Goal: Task Accomplishment & Management: Manage account settings

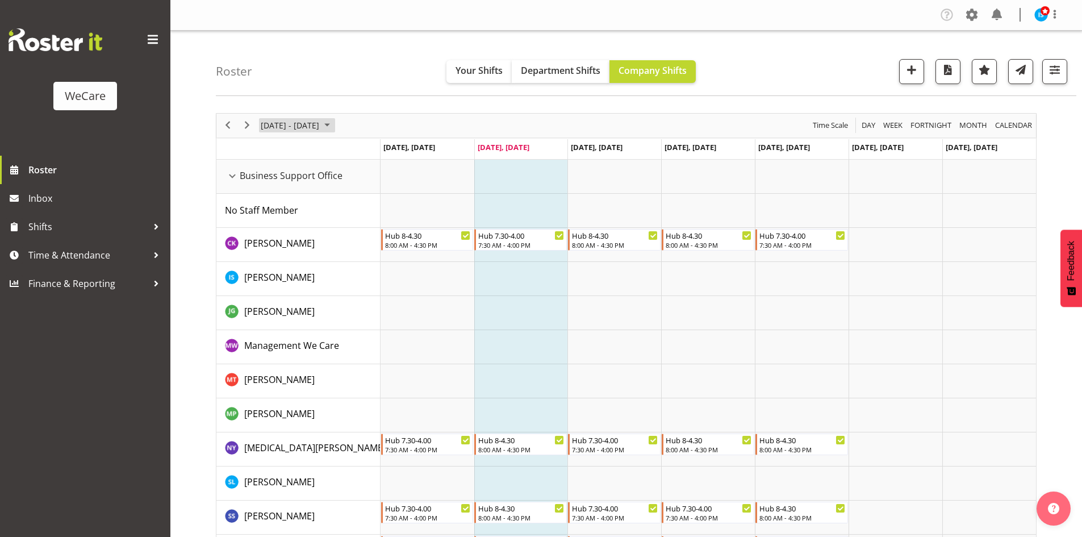
click at [298, 125] on span "[DATE] - [DATE]" at bounding box center [290, 125] width 61 height 14
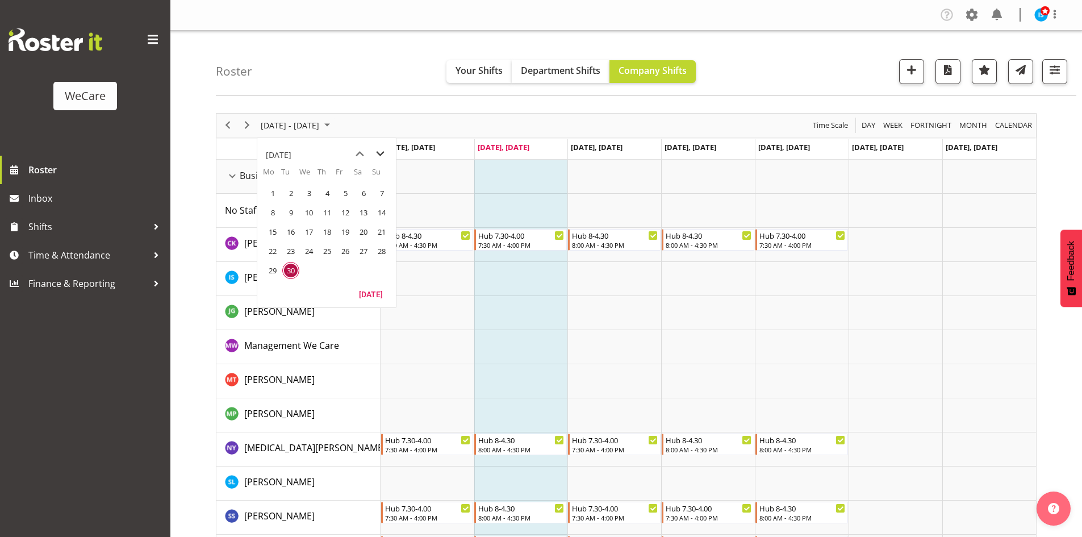
click at [376, 152] on span "next month" at bounding box center [380, 154] width 20 height 20
click at [376, 156] on span "next month" at bounding box center [380, 154] width 20 height 20
click at [328, 218] on span "6" at bounding box center [327, 212] width 17 height 17
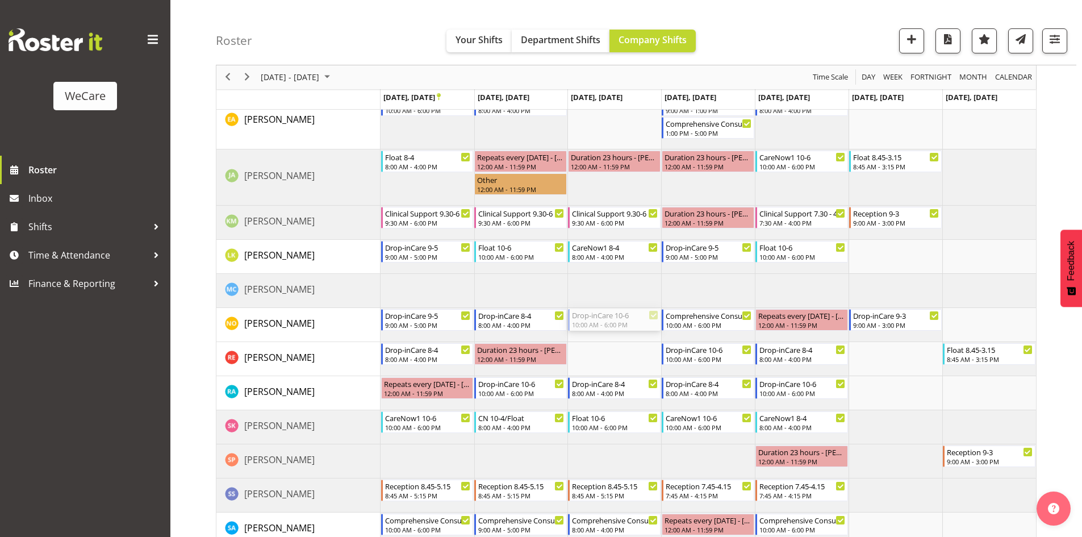
scroll to position [966, 0]
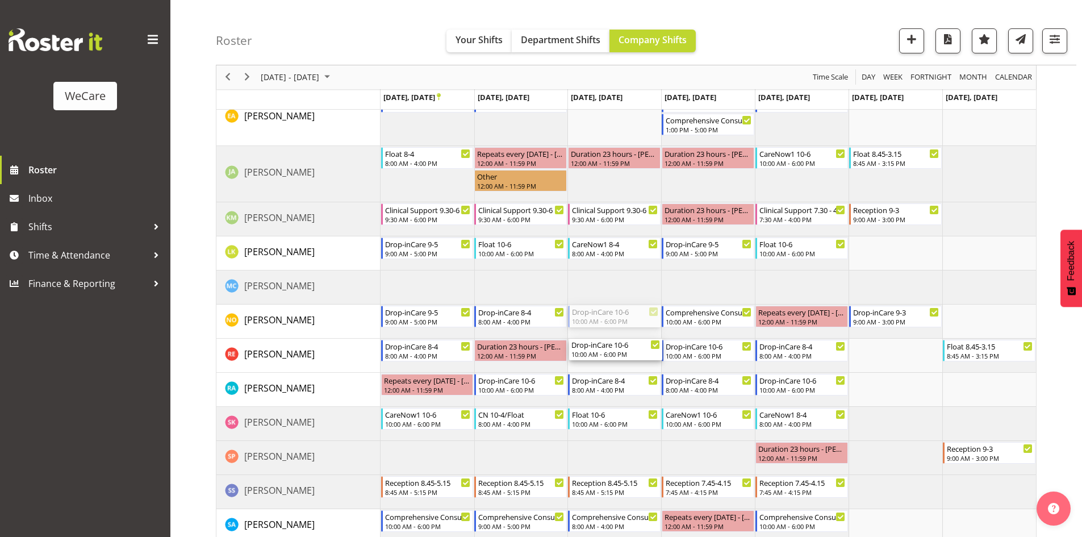
drag, startPoint x: 600, startPoint y: 370, endPoint x: 607, endPoint y: 347, distance: 24.3
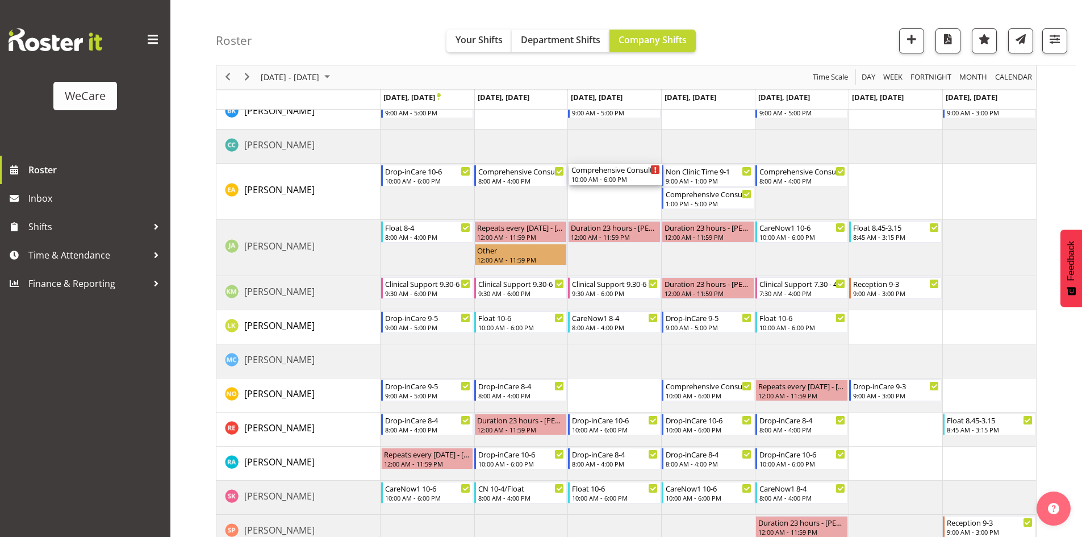
scroll to position [906, 0]
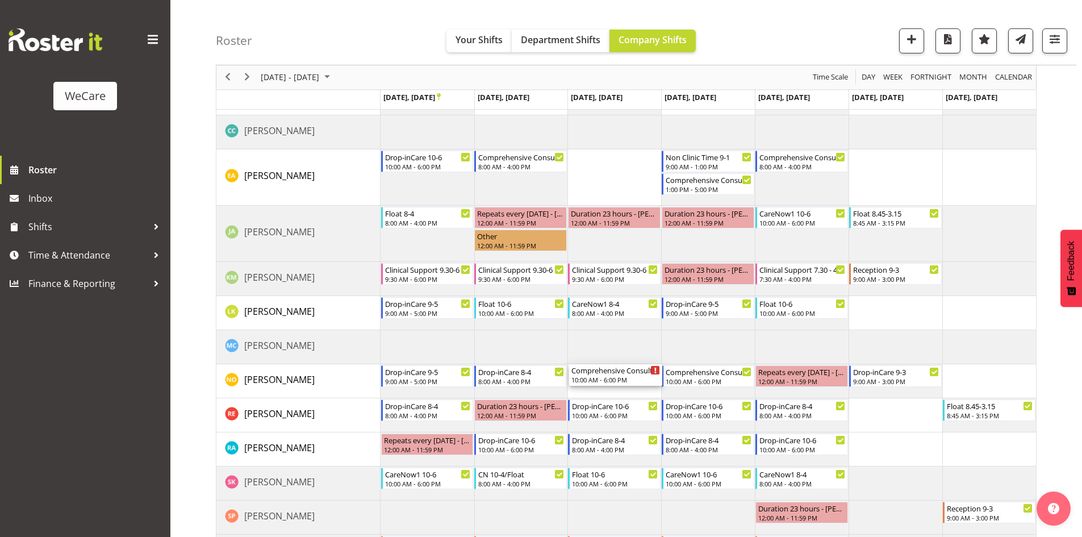
drag, startPoint x: 625, startPoint y: 301, endPoint x: 595, endPoint y: 390, distance: 93.6
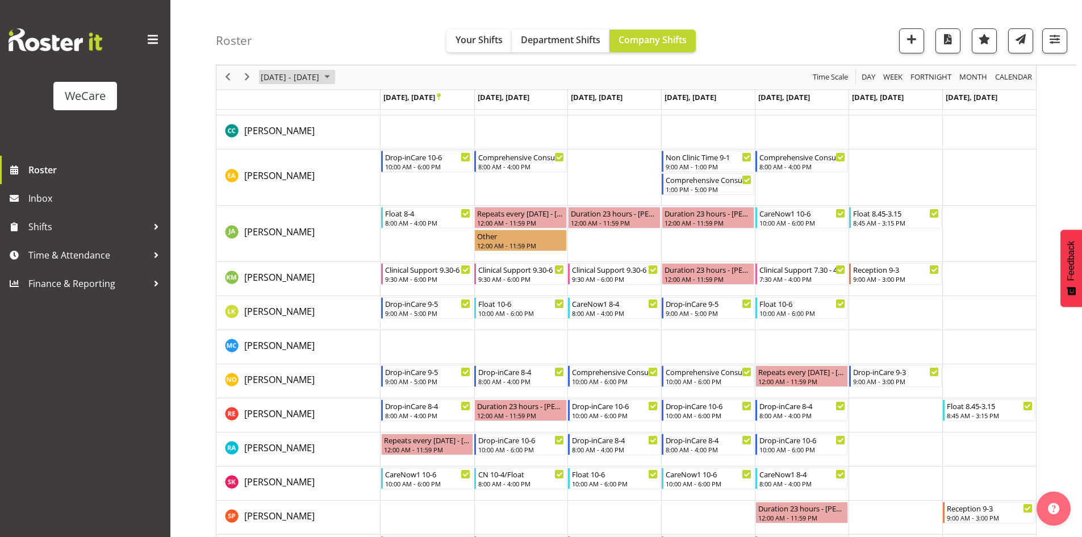
click at [290, 74] on span "[DATE] - [DATE]" at bounding box center [290, 77] width 61 height 14
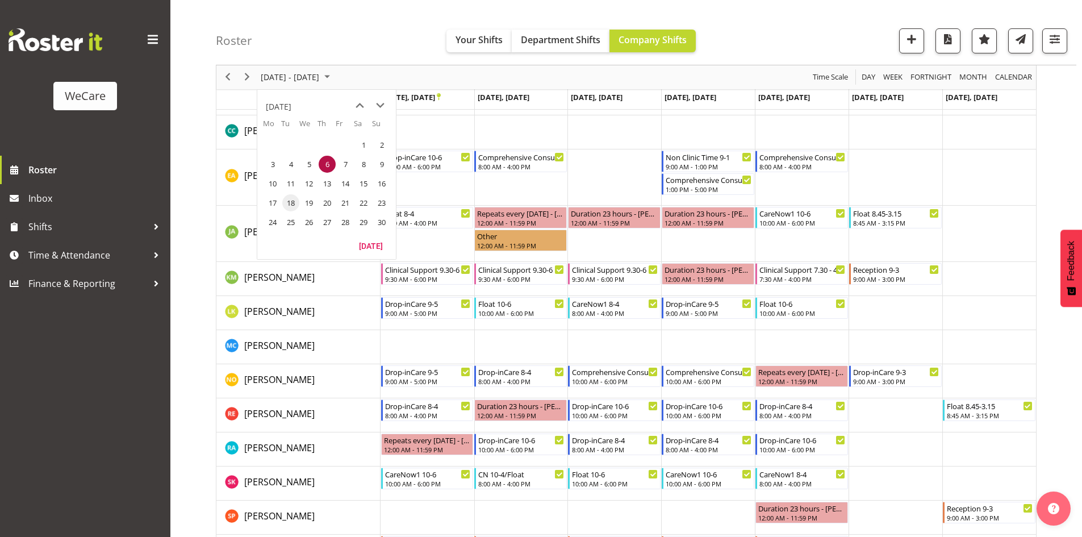
click at [298, 202] on span "18" at bounding box center [290, 202] width 17 height 17
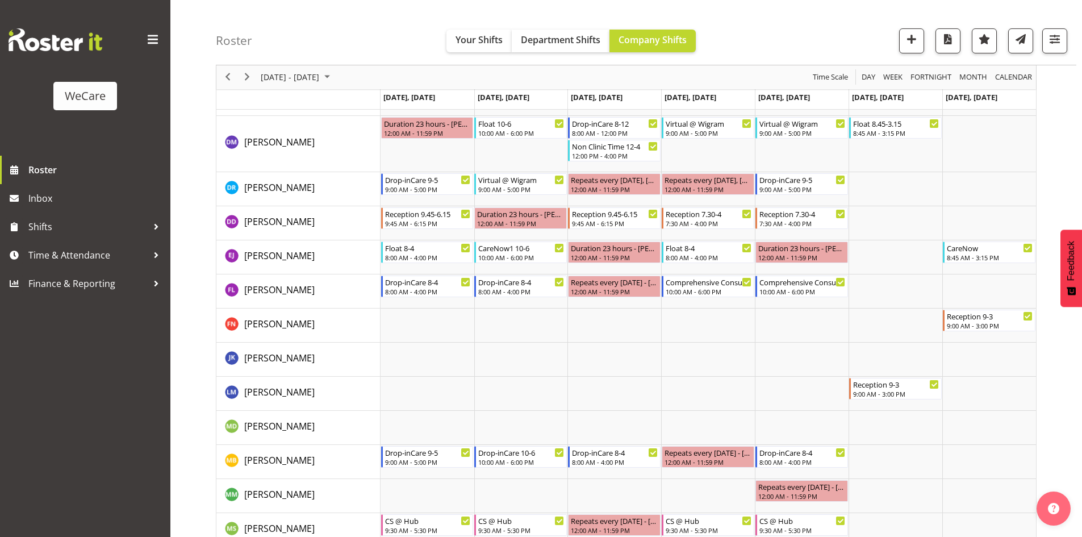
scroll to position [3445, 0]
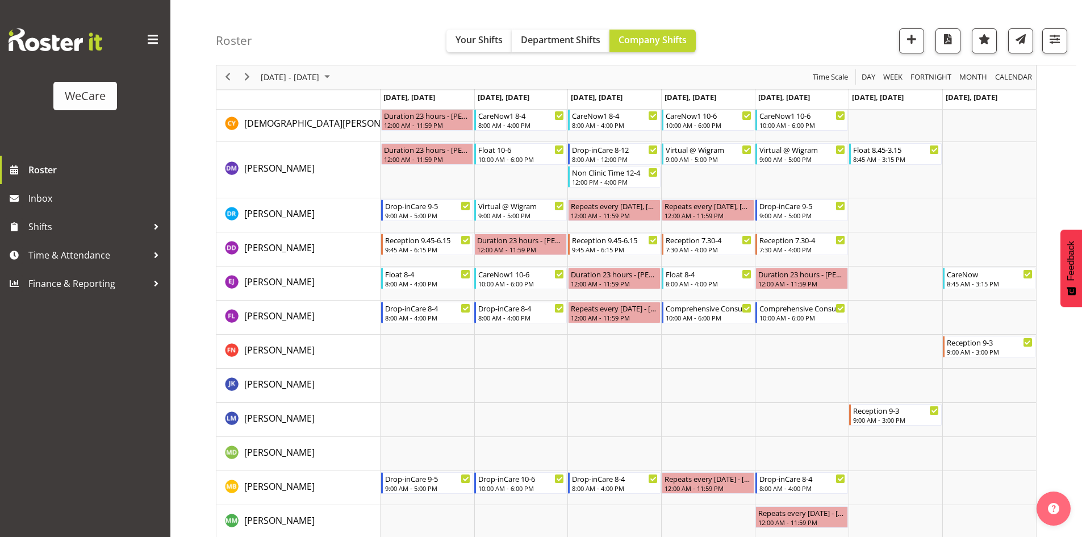
click at [1039, 25] on div "Roster Your Shifts Department Shifts Company Shifts All Locations Clear Busines…" at bounding box center [646, 32] width 861 height 65
click at [1050, 39] on span "button" at bounding box center [1054, 39] width 15 height 15
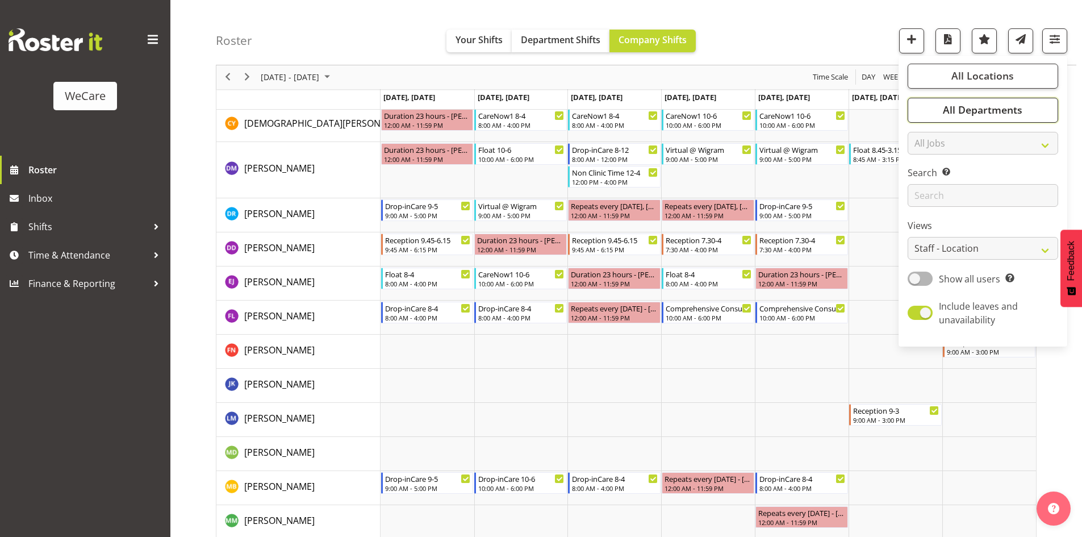
click at [971, 117] on button "All Departments" at bounding box center [983, 110] width 151 height 25
click at [999, 240] on select "Staff Role Shift - Horizontal Shift - Vertical Staff - Location" at bounding box center [983, 248] width 151 height 23
drag, startPoint x: 997, startPoint y: 116, endPoint x: 999, endPoint y: 122, distance: 6.5
click at [997, 116] on span "All Departments" at bounding box center [983, 110] width 80 height 14
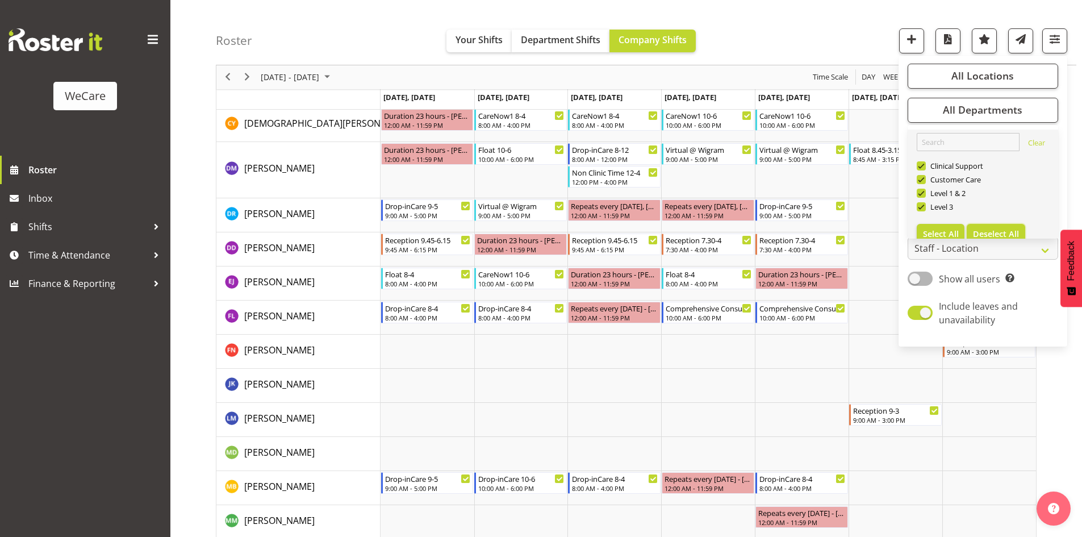
drag, startPoint x: 1021, startPoint y: 226, endPoint x: 1003, endPoint y: 233, distance: 19.4
click at [1020, 226] on button "Deselect All" at bounding box center [996, 234] width 59 height 20
checkbox input "false"
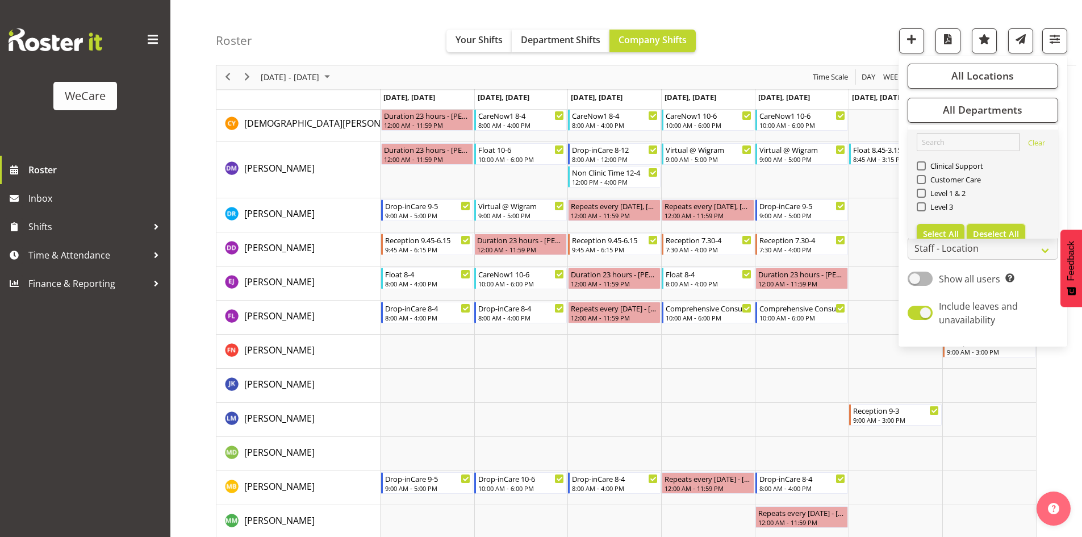
checkbox input "false"
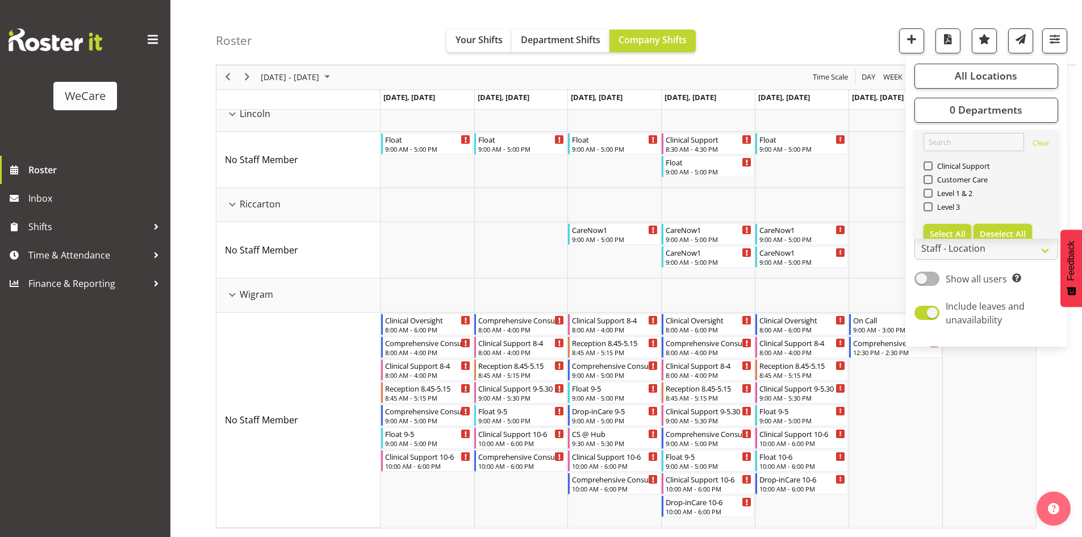
scroll to position [446, 0]
click at [963, 172] on div "Clinical Support" at bounding box center [987, 167] width 126 height 14
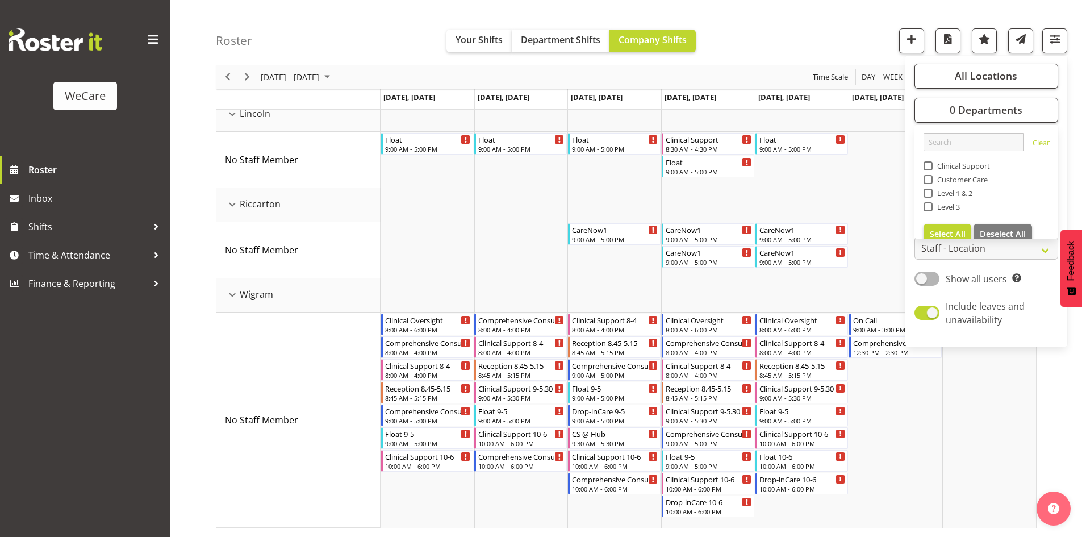
drag, startPoint x: 959, startPoint y: 169, endPoint x: 955, endPoint y: 176, distance: 7.6
click at [959, 168] on span "Clinical Support" at bounding box center [962, 165] width 58 height 9
click at [931, 168] on input "Clinical Support" at bounding box center [927, 165] width 7 height 7
checkbox input "true"
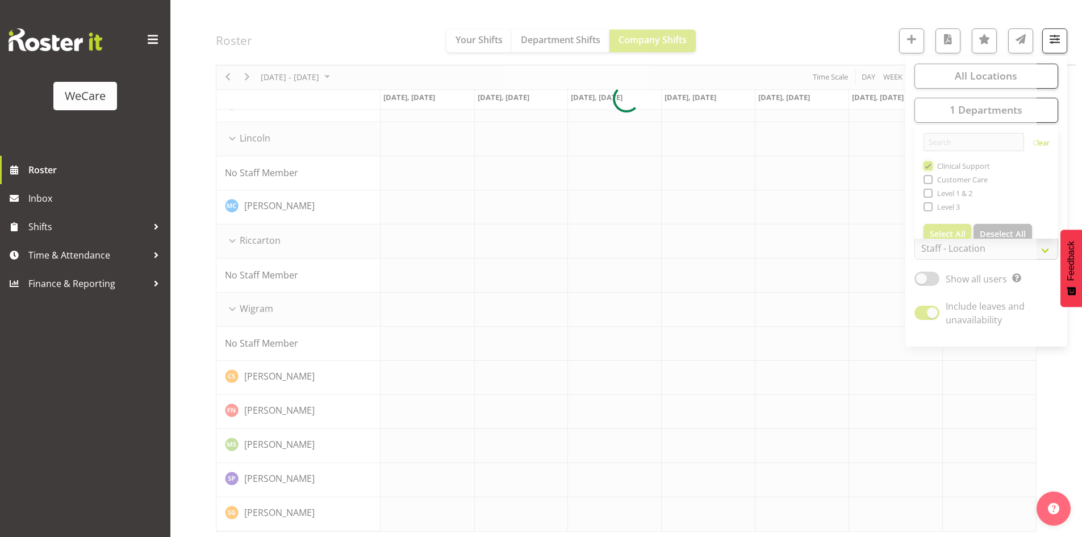
scroll to position [448, 0]
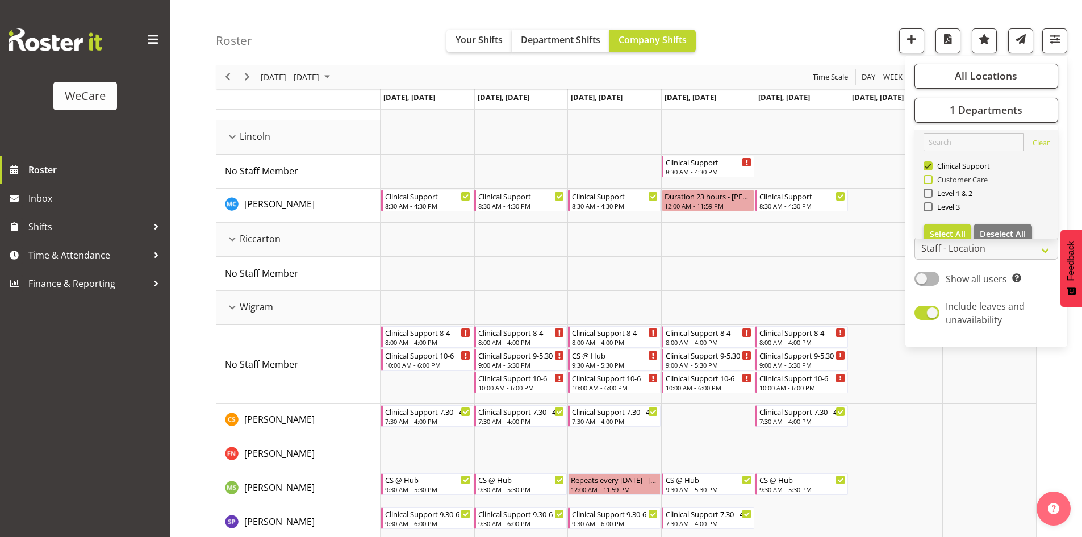
click at [947, 179] on span "Customer Care" at bounding box center [961, 179] width 56 height 9
click at [931, 179] on input "Customer Care" at bounding box center [927, 179] width 7 height 7
checkbox input "true"
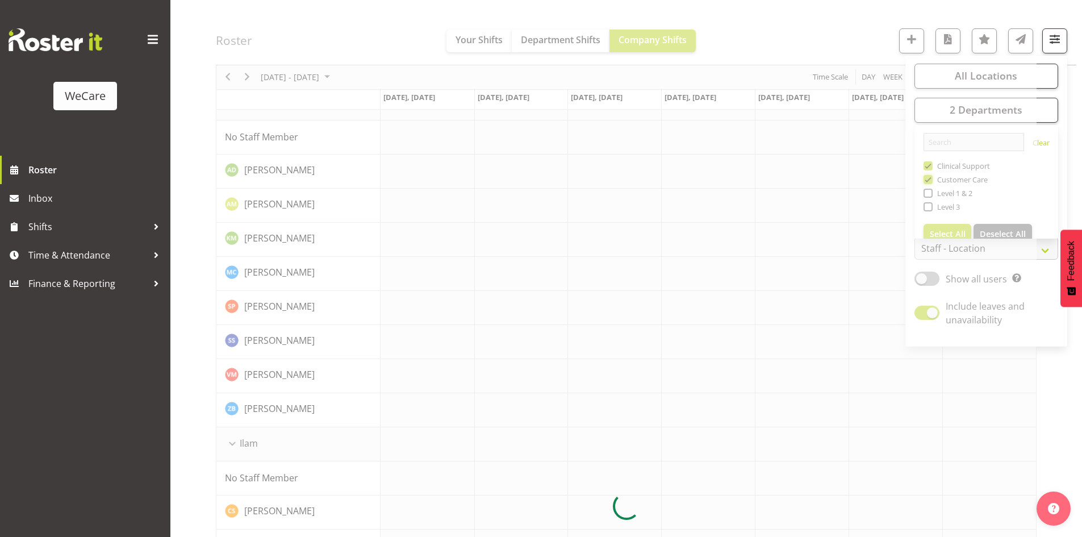
scroll to position [834, 0]
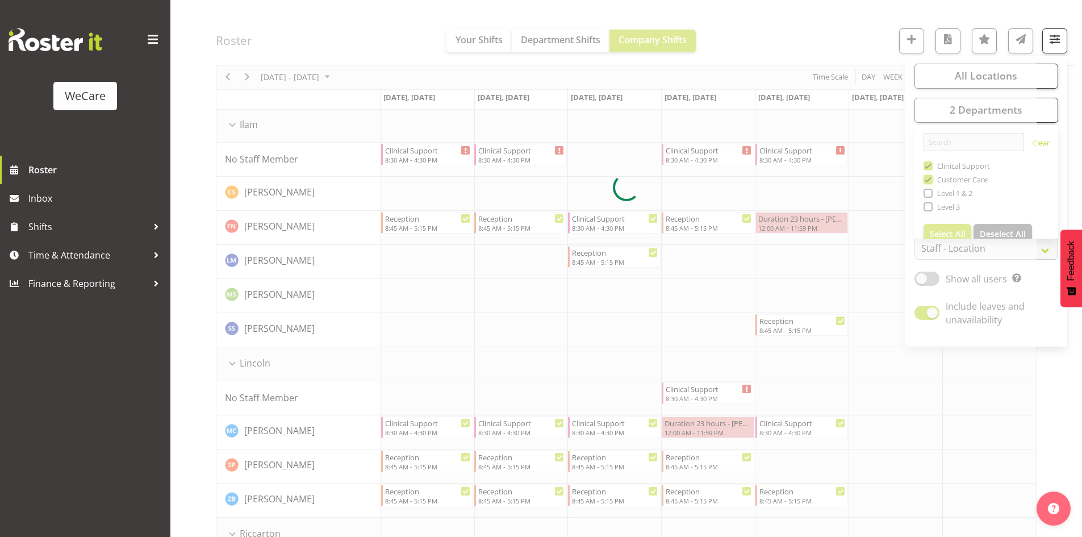
scroll to position [902, 0]
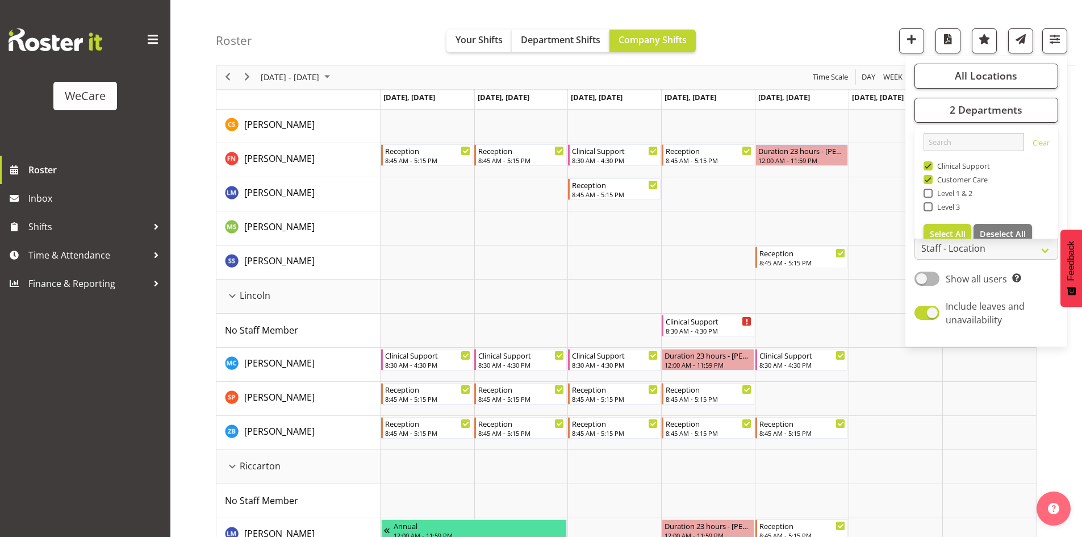
click at [342, 11] on div "Roster Your Shifts Department Shifts Company Shifts All Locations Clear Busines…" at bounding box center [646, 32] width 861 height 65
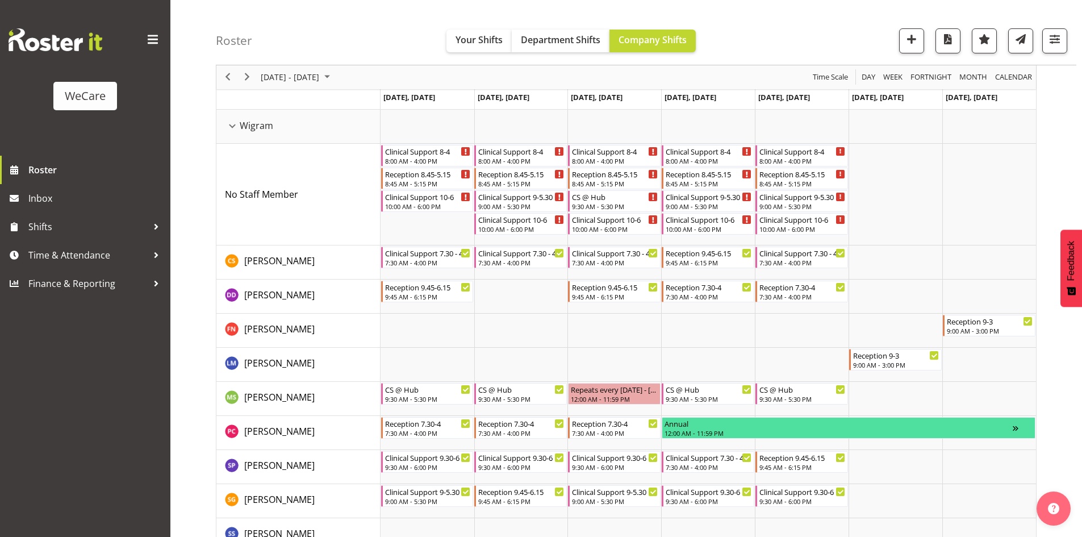
scroll to position [1403, 0]
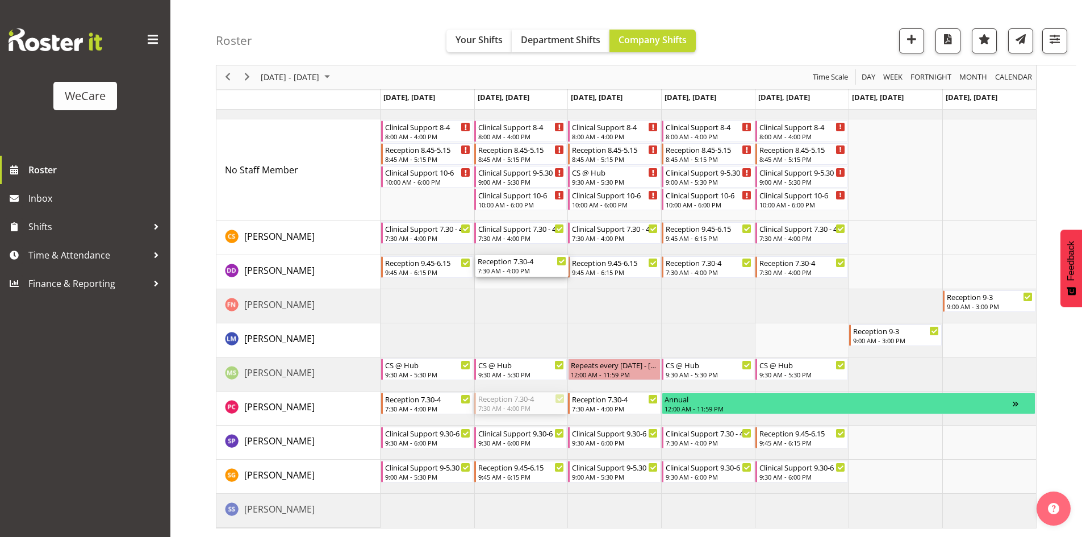
drag, startPoint x: 507, startPoint y: 403, endPoint x: 516, endPoint y: 275, distance: 128.7
drag, startPoint x: 534, startPoint y: 478, endPoint x: 524, endPoint y: 408, distance: 70.1
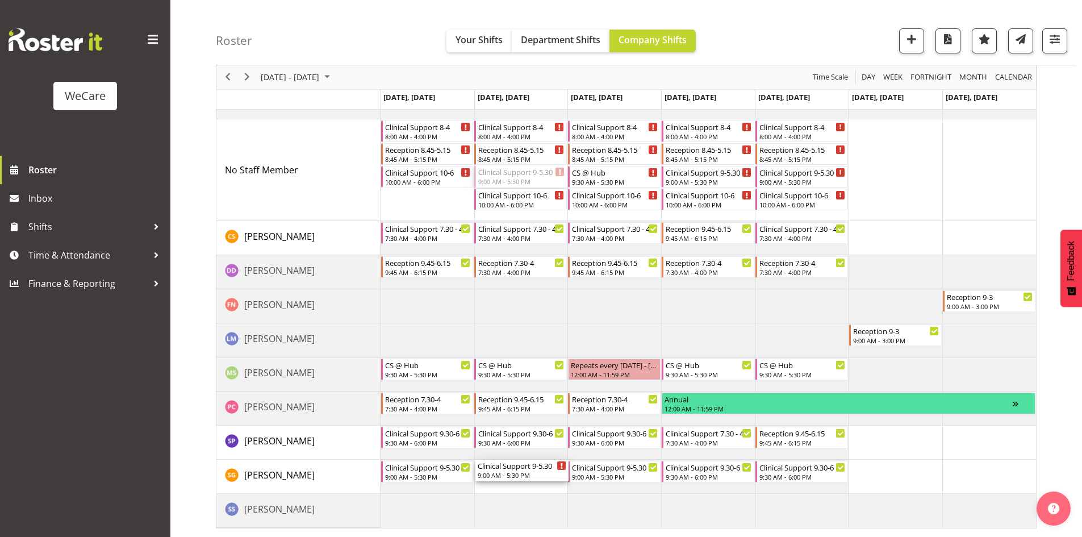
drag, startPoint x: 502, startPoint y: 179, endPoint x: 532, endPoint y: 468, distance: 290.1
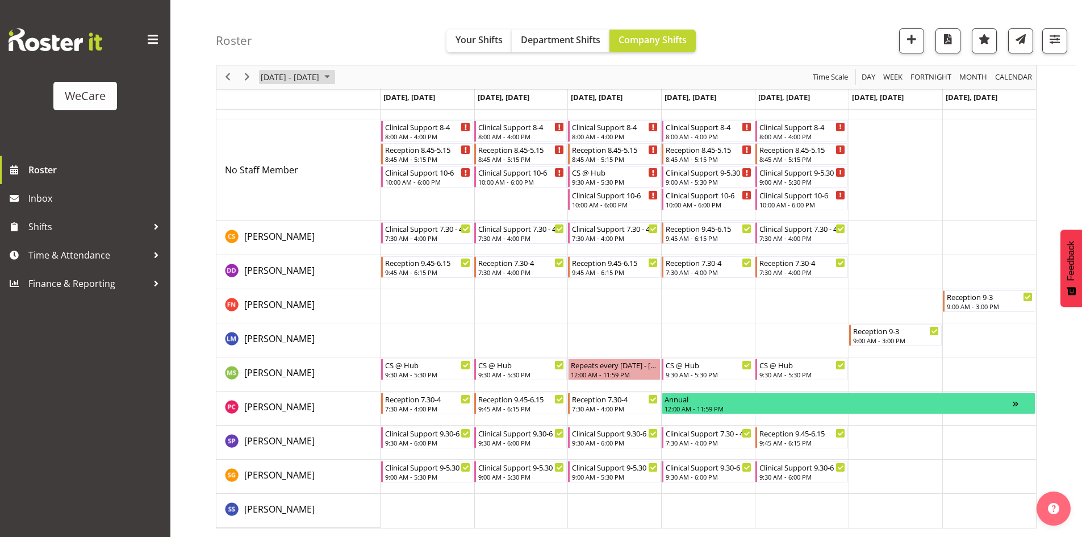
click at [287, 72] on span "[DATE] - [DATE]" at bounding box center [290, 77] width 61 height 14
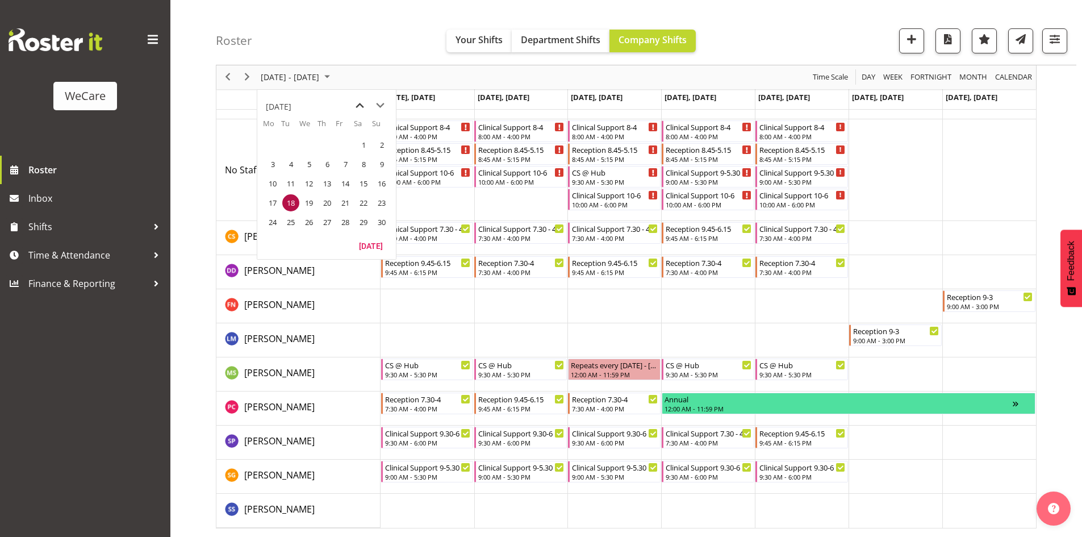
click at [365, 103] on span "previous month" at bounding box center [360, 105] width 20 height 20
drag, startPoint x: 309, startPoint y: 197, endPoint x: 250, endPoint y: 1, distance: 205.2
click at [308, 197] on span "22" at bounding box center [308, 202] width 17 height 17
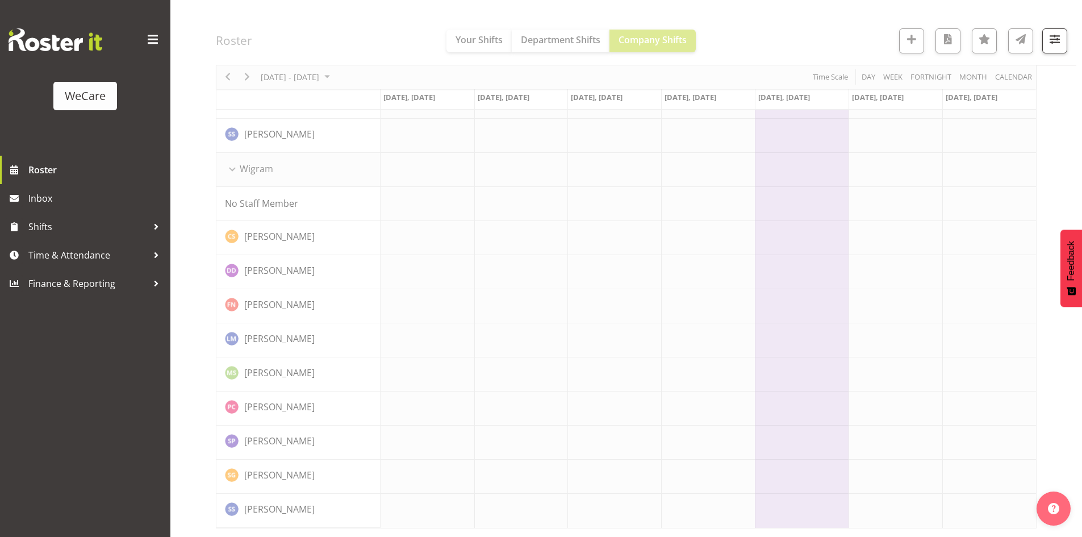
scroll to position [1268, 0]
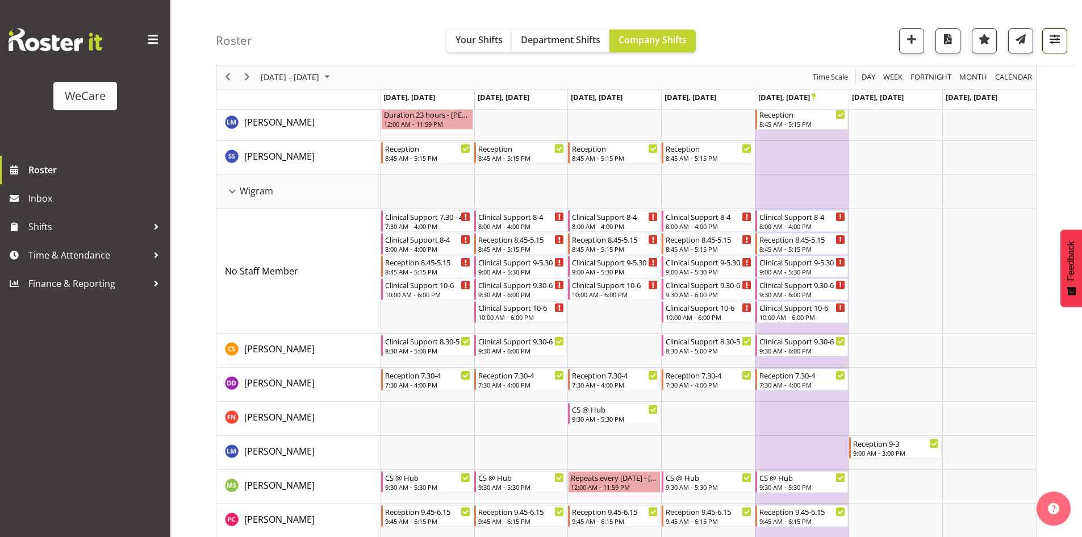
click at [1054, 43] on span "button" at bounding box center [1054, 39] width 15 height 15
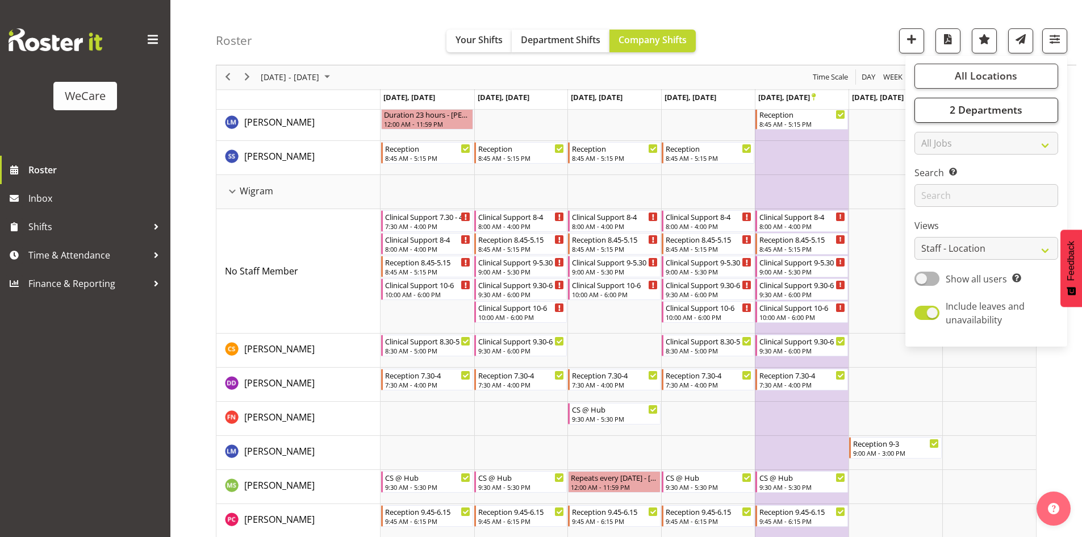
drag, startPoint x: 1040, startPoint y: 97, endPoint x: 1037, endPoint y: 106, distance: 9.5
click at [1040, 96] on div "All Locations Clear Business Support Office [GEOGRAPHIC_DATA] Ilam [GEOGRAPHIC_…" at bounding box center [986, 201] width 162 height 282
click at [1036, 106] on button "2 Departments" at bounding box center [987, 110] width 144 height 25
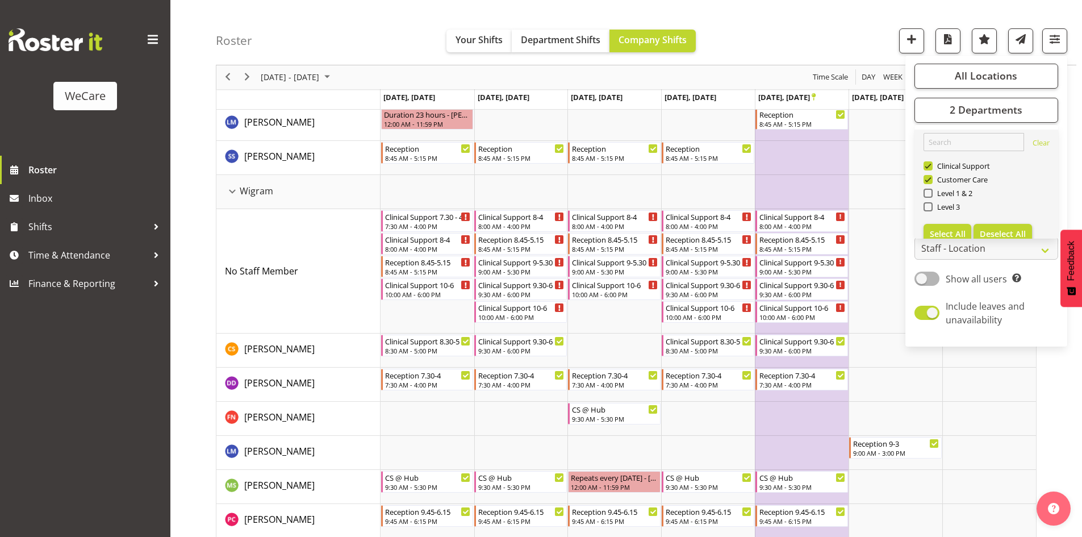
click at [1001, 220] on link "Clear Clinical Support Customer Care Level 1 & 2 Level 3 Select All Deselect All" at bounding box center [987, 189] width 144 height 118
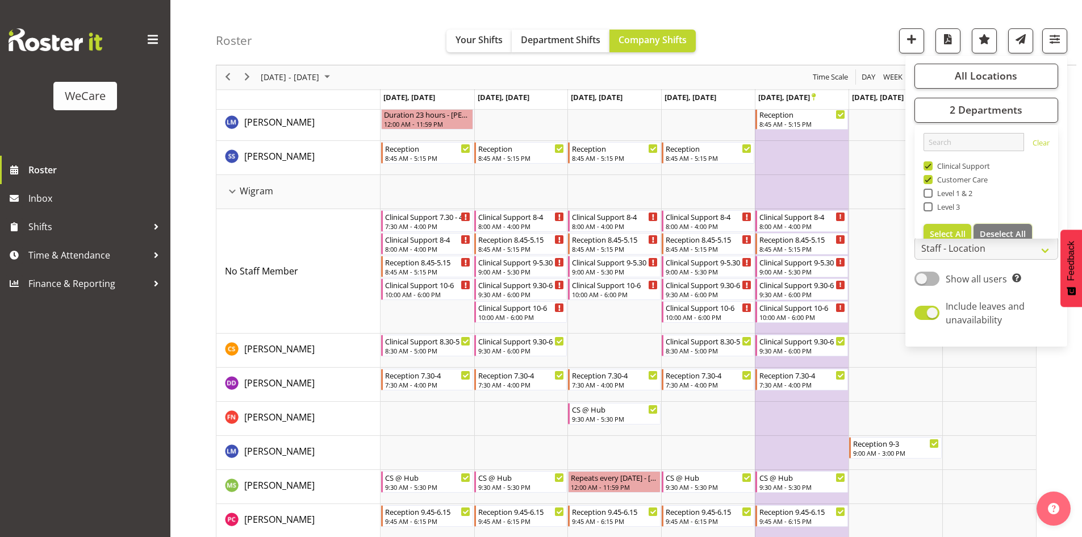
click at [1001, 233] on span "Deselect All" at bounding box center [1003, 233] width 46 height 11
checkbox input "false"
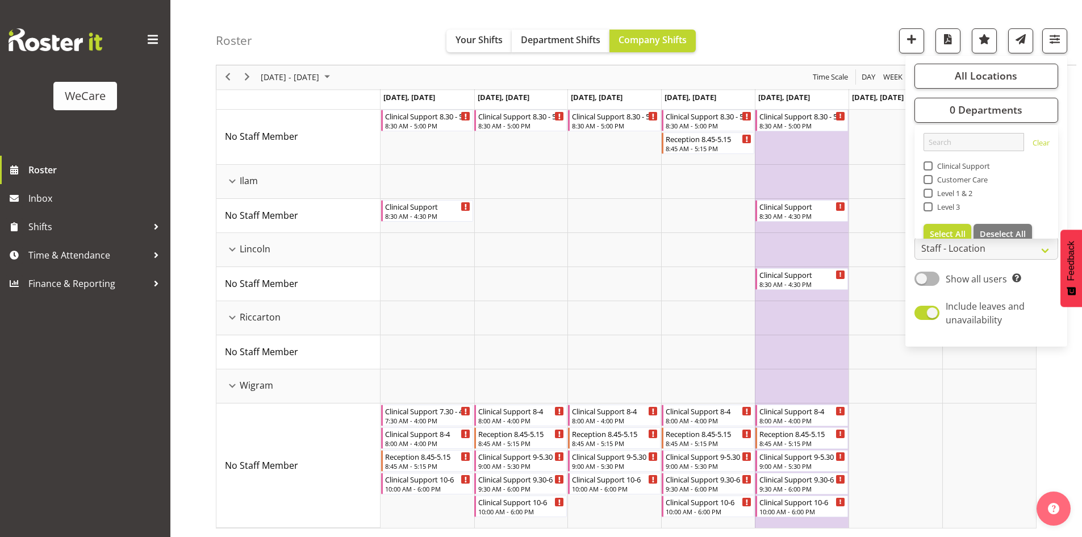
click at [960, 197] on span "Level 1 & 2" at bounding box center [953, 193] width 40 height 9
click at [931, 197] on input "Level 1 & 2" at bounding box center [927, 193] width 7 height 7
checkbox input "true"
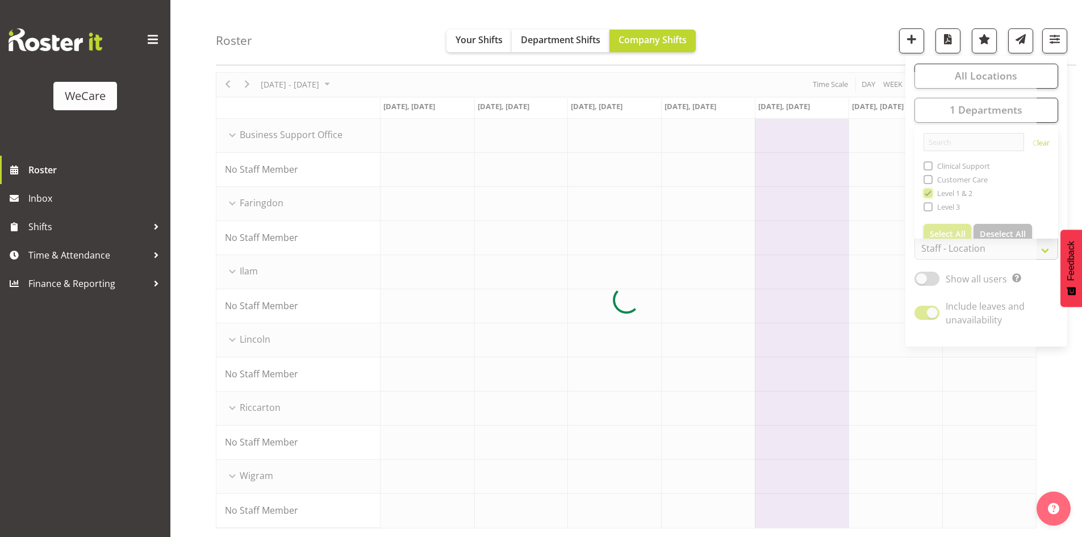
scroll to position [41, 0]
click at [287, 39] on div "Roster Your Shifts Department Shifts Company Shifts All Locations Clear Busines…" at bounding box center [646, 32] width 861 height 65
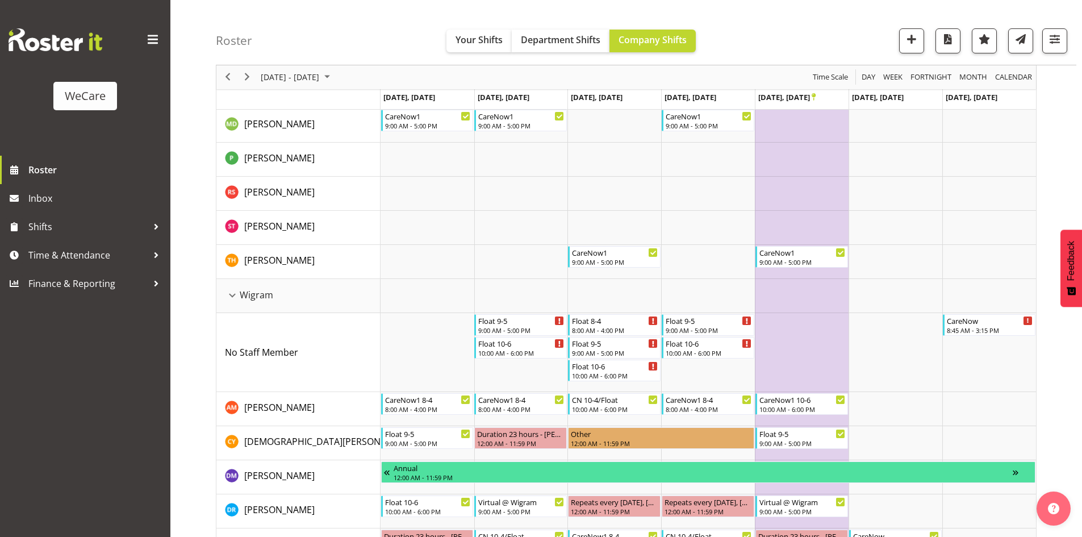
scroll to position [1481, 0]
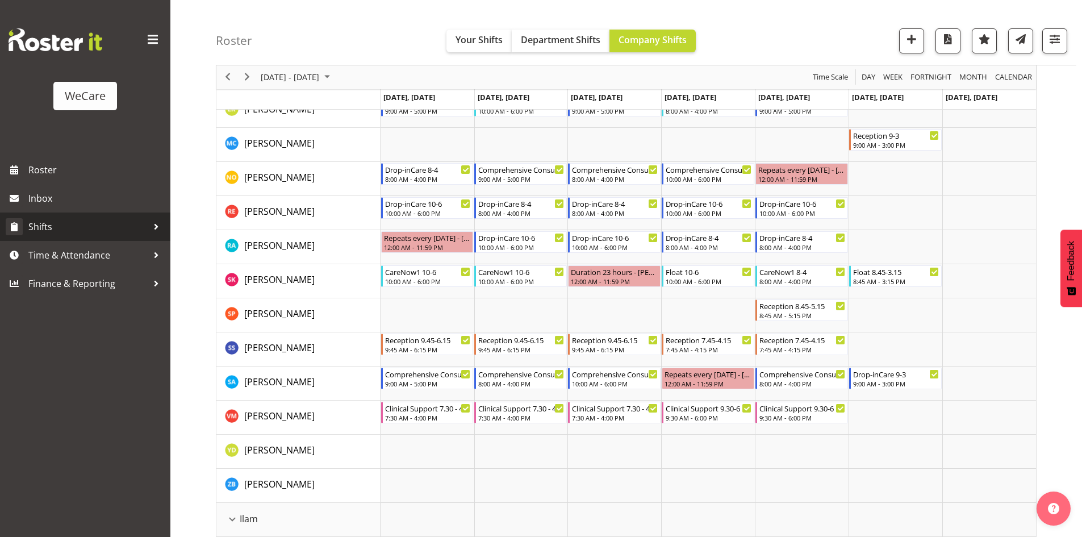
scroll to position [1041, 0]
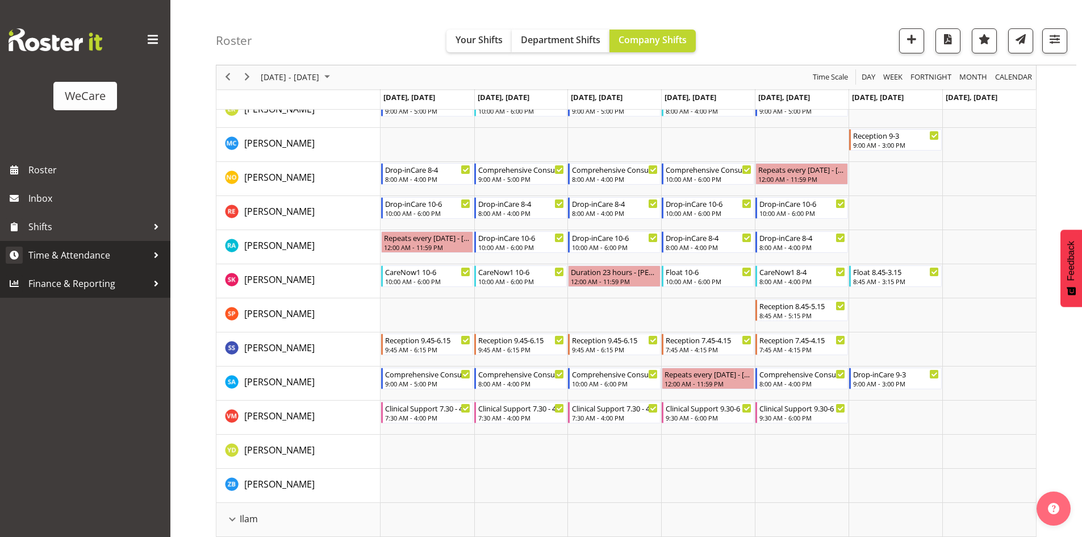
click at [78, 256] on span "Time & Attendance" at bounding box center [87, 255] width 119 height 17
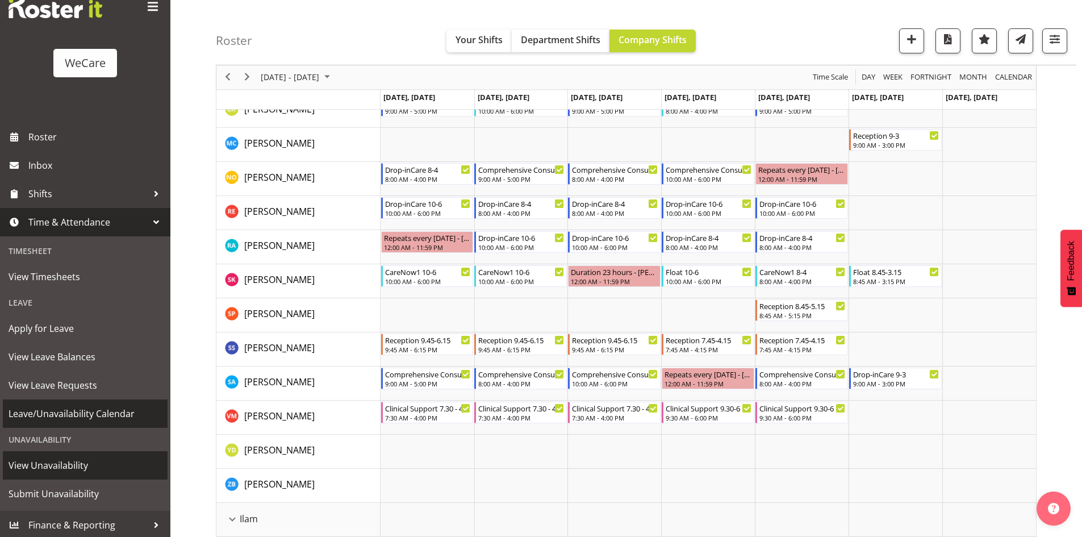
scroll to position [35, 0]
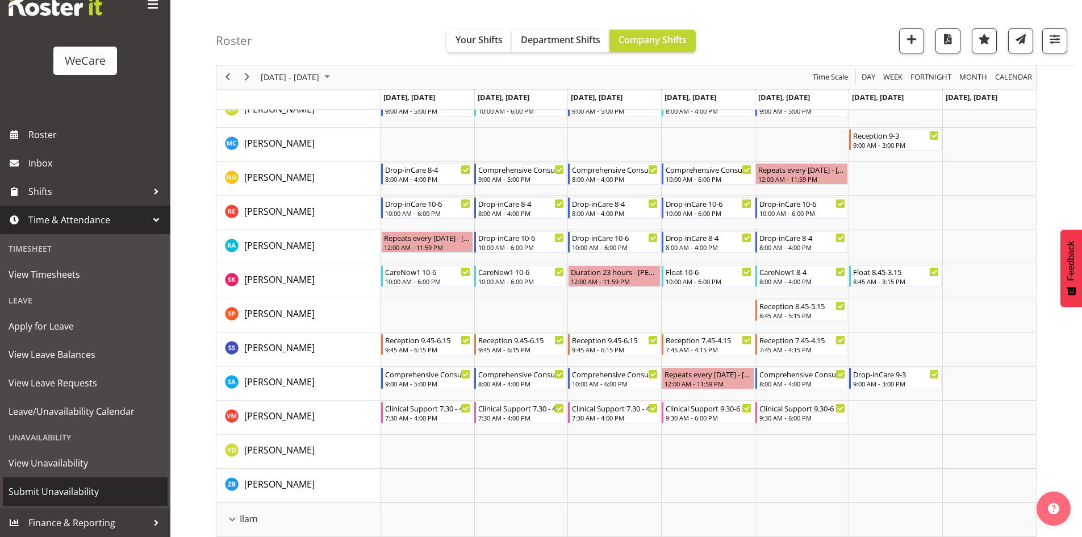
click at [81, 483] on span "Submit Unavailability" at bounding box center [85, 491] width 153 height 17
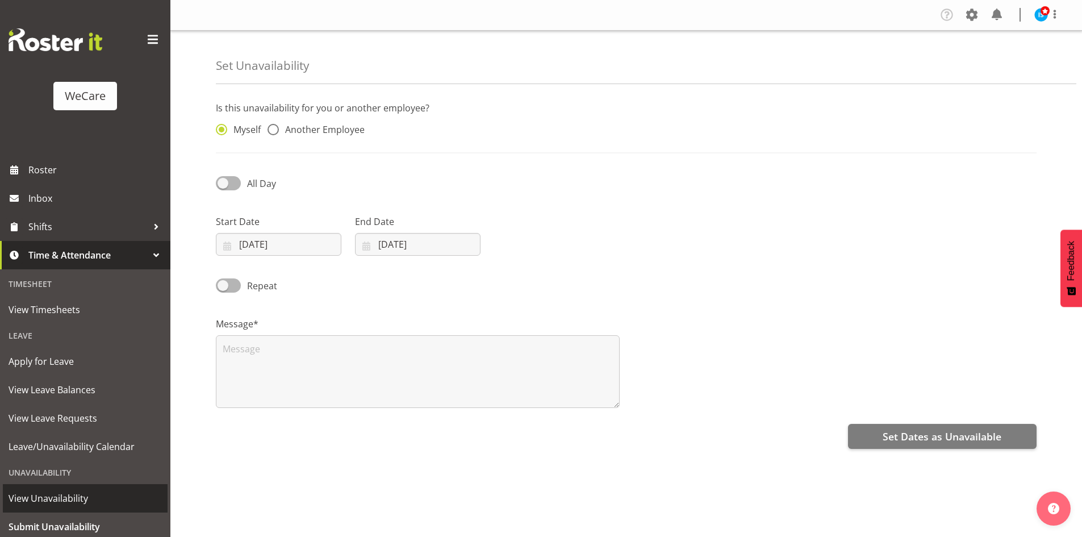
click at [50, 497] on span "View Unavailability" at bounding box center [85, 498] width 153 height 17
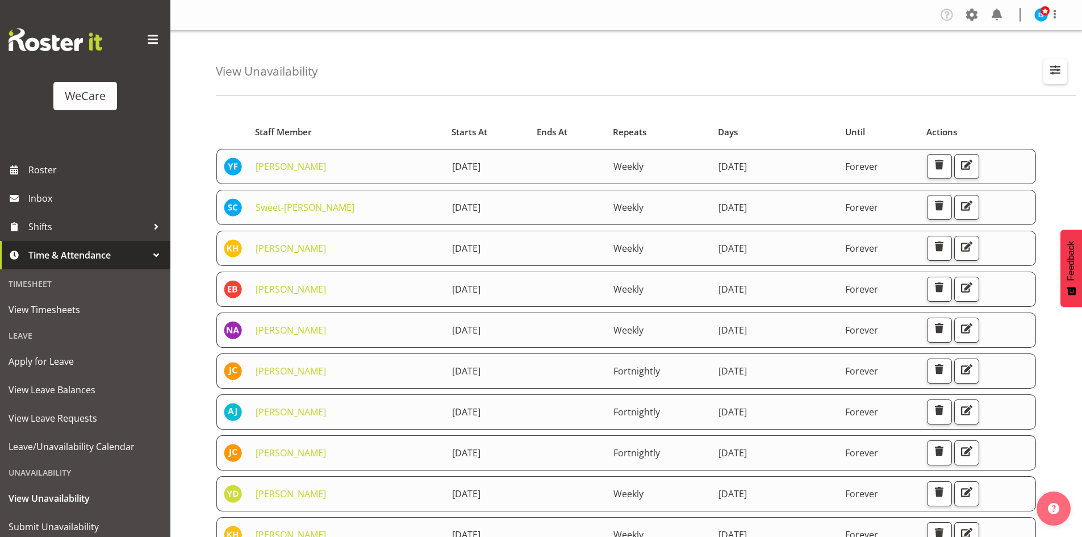
click at [1055, 68] on span "button" at bounding box center [1055, 69] width 15 height 15
drag, startPoint x: 970, startPoint y: 94, endPoint x: 975, endPoint y: 131, distance: 36.6
click at [971, 98] on label "Search Search for a particular employee" at bounding box center [982, 101] width 152 height 14
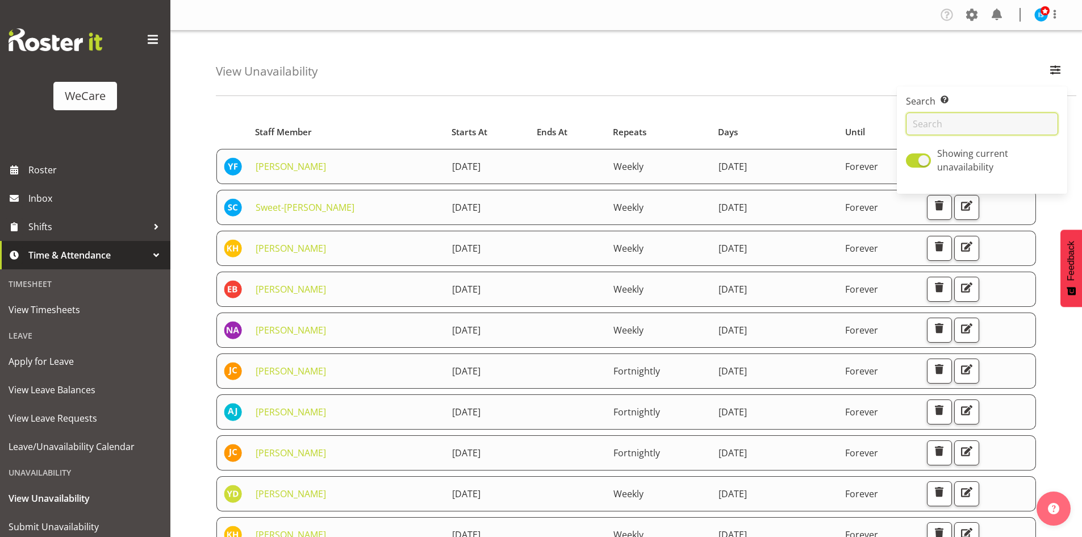
click at [973, 131] on input "text" at bounding box center [982, 123] width 152 height 23
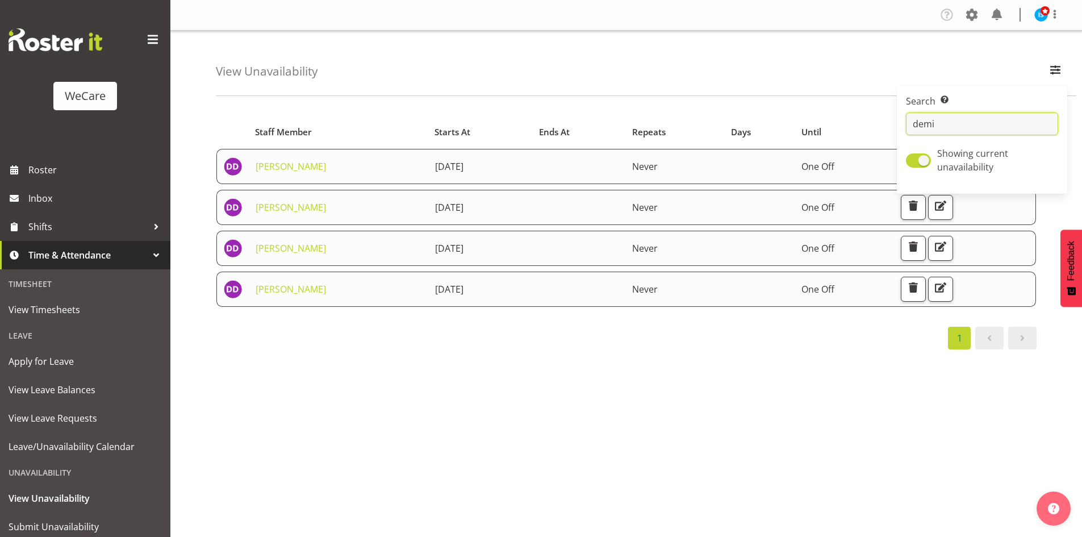
type input "demi"
click at [615, 406] on div "Starts At Staff Member Starts At Ends At Repeats Days Until Actions Demi Dumitr…" at bounding box center [649, 332] width 866 height 454
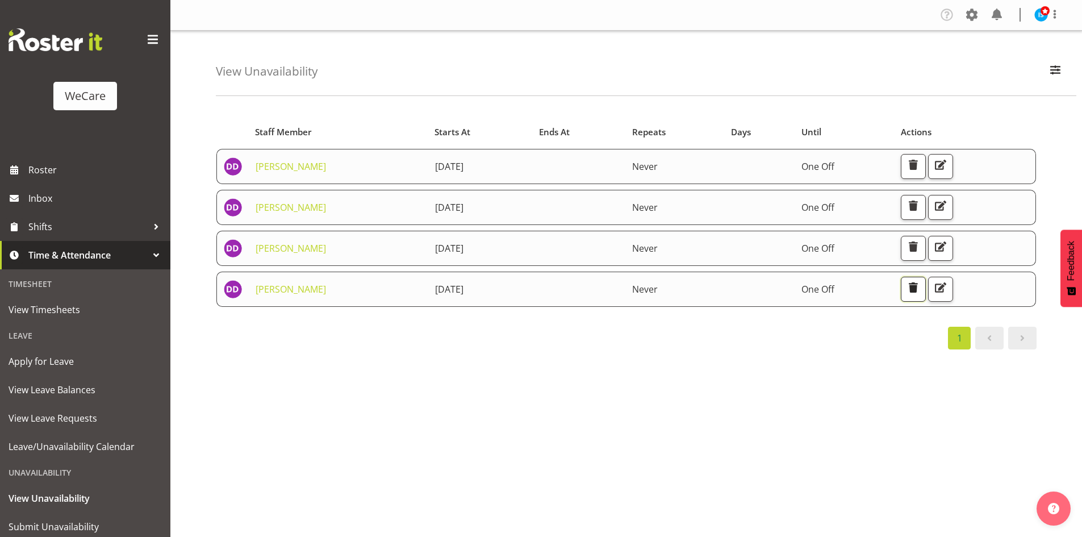
click at [921, 286] on span "button" at bounding box center [913, 287] width 15 height 15
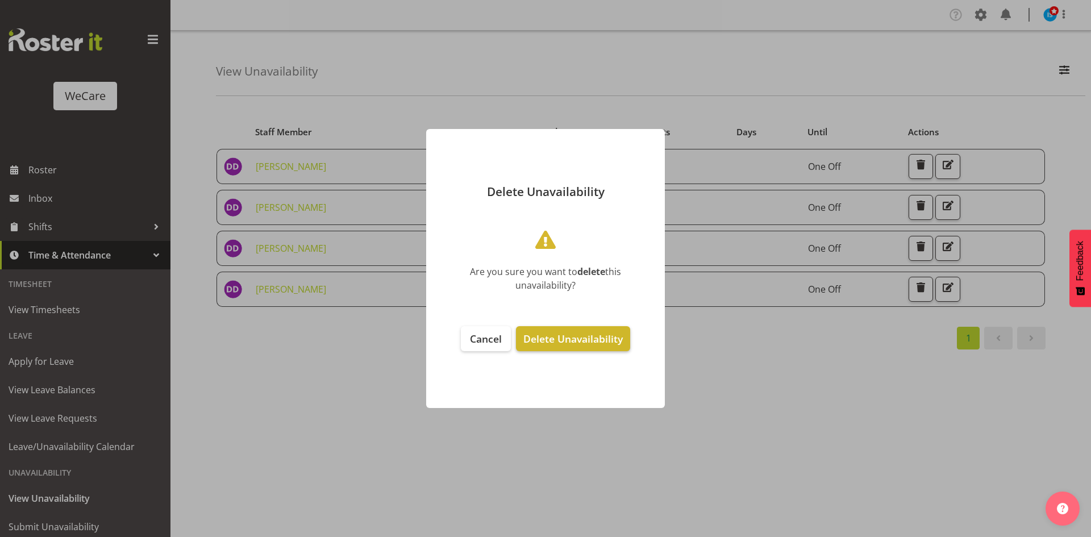
click at [557, 346] on button "Delete Unavailability" at bounding box center [573, 338] width 114 height 25
